Goal: Use online tool/utility: Use online tool/utility

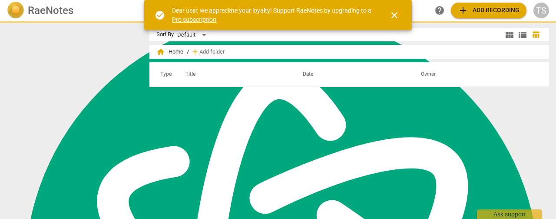
scroll to position [3490, 0]
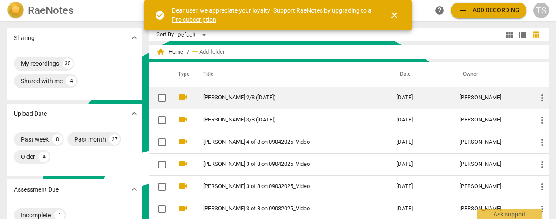
click at [221, 94] on link "[PERSON_NAME] 2/8 ([DATE])" at bounding box center [284, 97] width 162 height 7
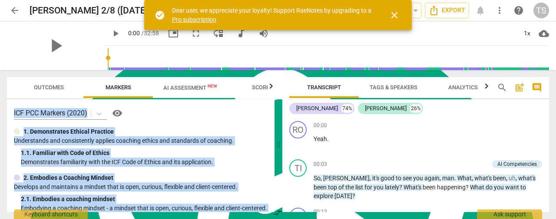
drag, startPoint x: 225, startPoint y: 199, endPoint x: 11, endPoint y: 112, distance: 230.9
type textarea "ICF PCC Markers (2020) visibility 1. Demonstrates Ethical Practice Understands …"
click at [11, 112] on div "ICF PCC Markers (2020) visibility 1. Demonstrates Ethical Practice Understands …" at bounding box center [141, 155] width 268 height 113
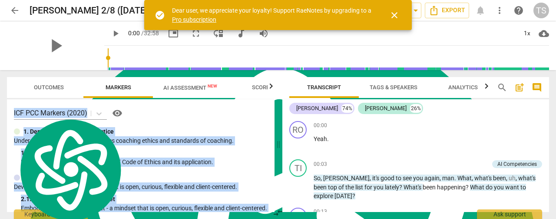
copy div "ICF PCC Markers (2020) visibility 1. Demonstrates Ethical Practice Understands …"
click at [238, 113] on div "ICF PCC Markers (2020) visibility" at bounding box center [141, 113] width 254 height 14
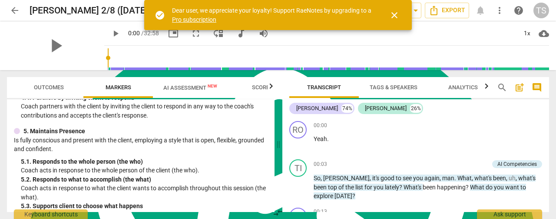
scroll to position [434, 0]
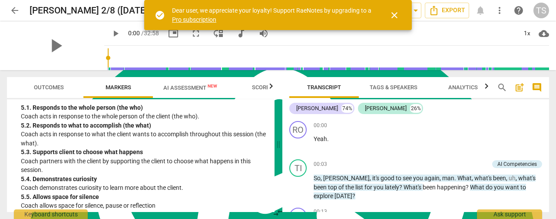
click at [183, 90] on span "AI Assessment New" at bounding box center [190, 87] width 54 height 7
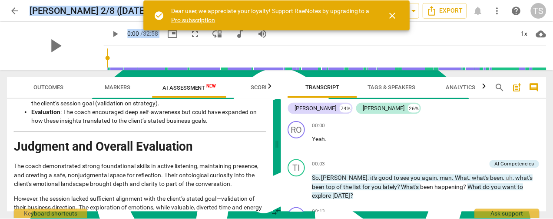
scroll to position [1552, 0]
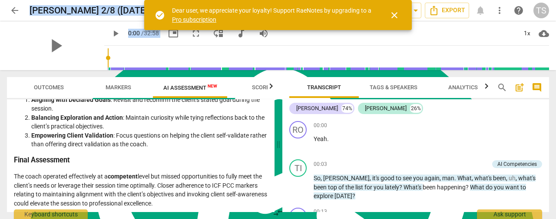
drag, startPoint x: 15, startPoint y: 129, endPoint x: 191, endPoint y: 208, distance: 193.3
click at [191, 209] on div "Disclaimer: AI can make mistakes. Consult a qualified mentor coach before actin…" at bounding box center [141, 155] width 268 height 113
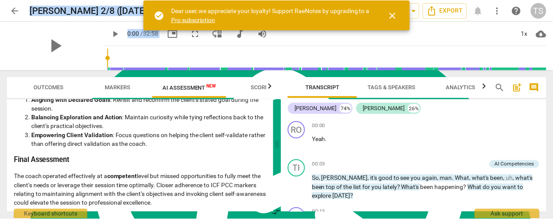
scroll to position [1561, 0]
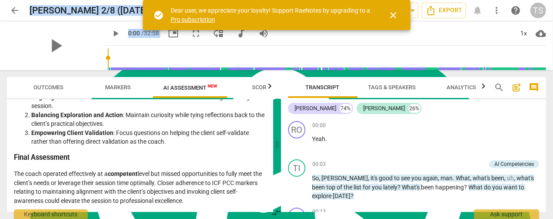
copy div "Analysis of the Coach's Approach Based on ICF PCC Markers (2020) 1. Ethical Con…"
